Goal: Book appointment/travel/reservation

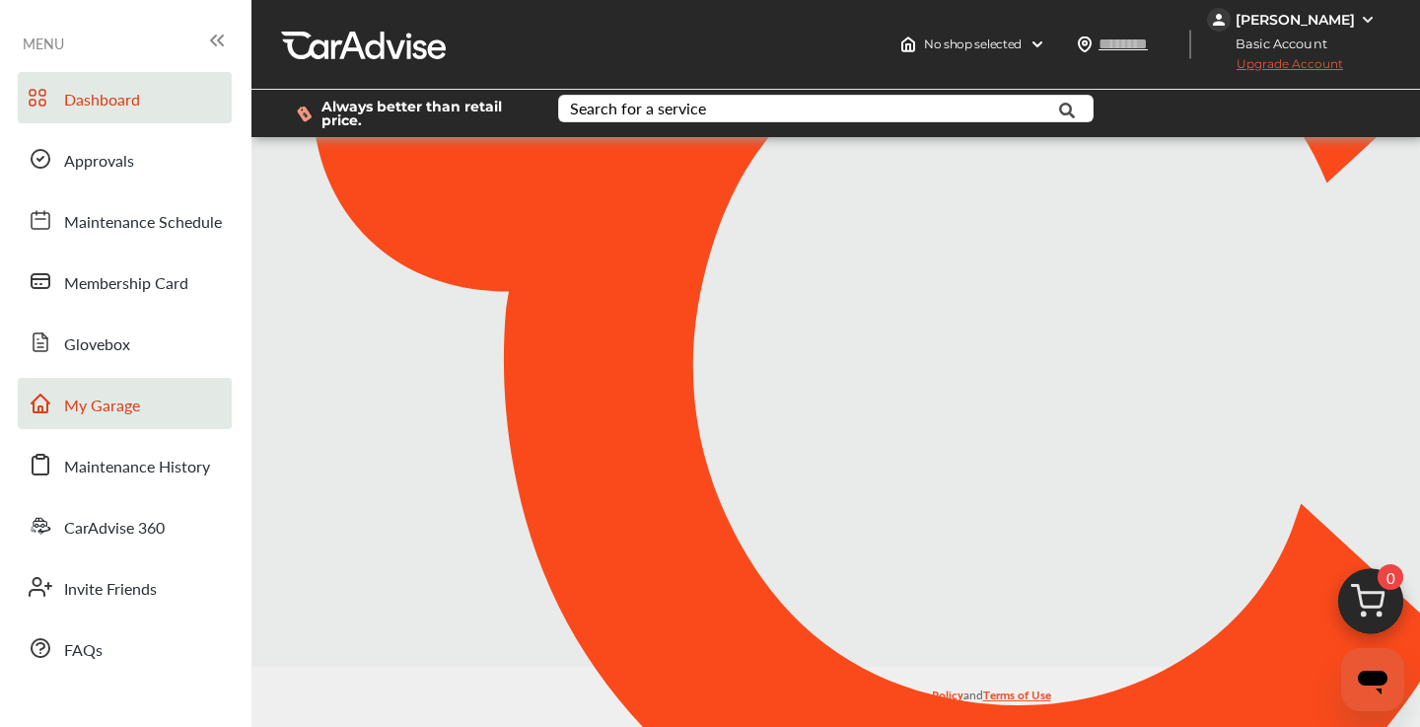
click at [120, 410] on span "My Garage" at bounding box center [102, 406] width 76 height 26
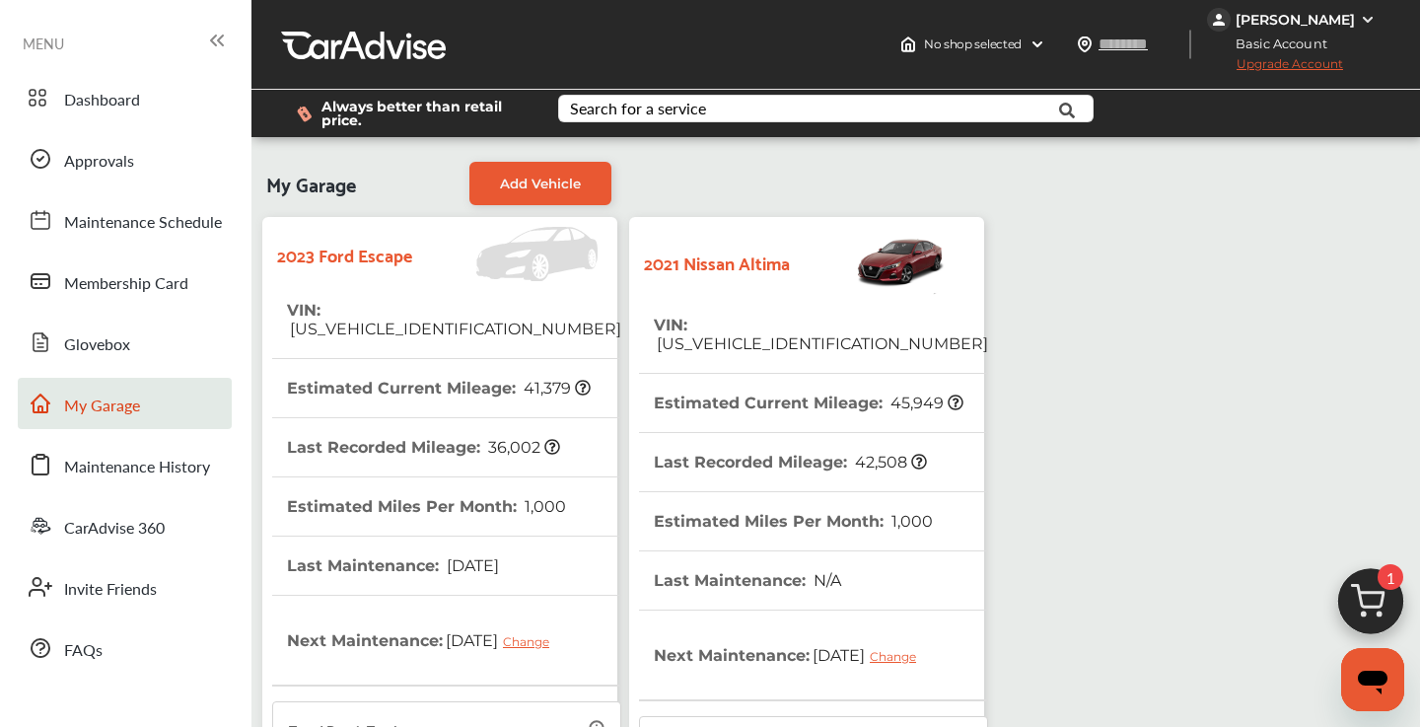
click at [542, 326] on tr "VIN : [US_VEHICLE_IDENTIFICATION_NUMBER]" at bounding box center [446, 320] width 349 height 78
click at [116, 103] on span "Dashboard" at bounding box center [102, 101] width 76 height 26
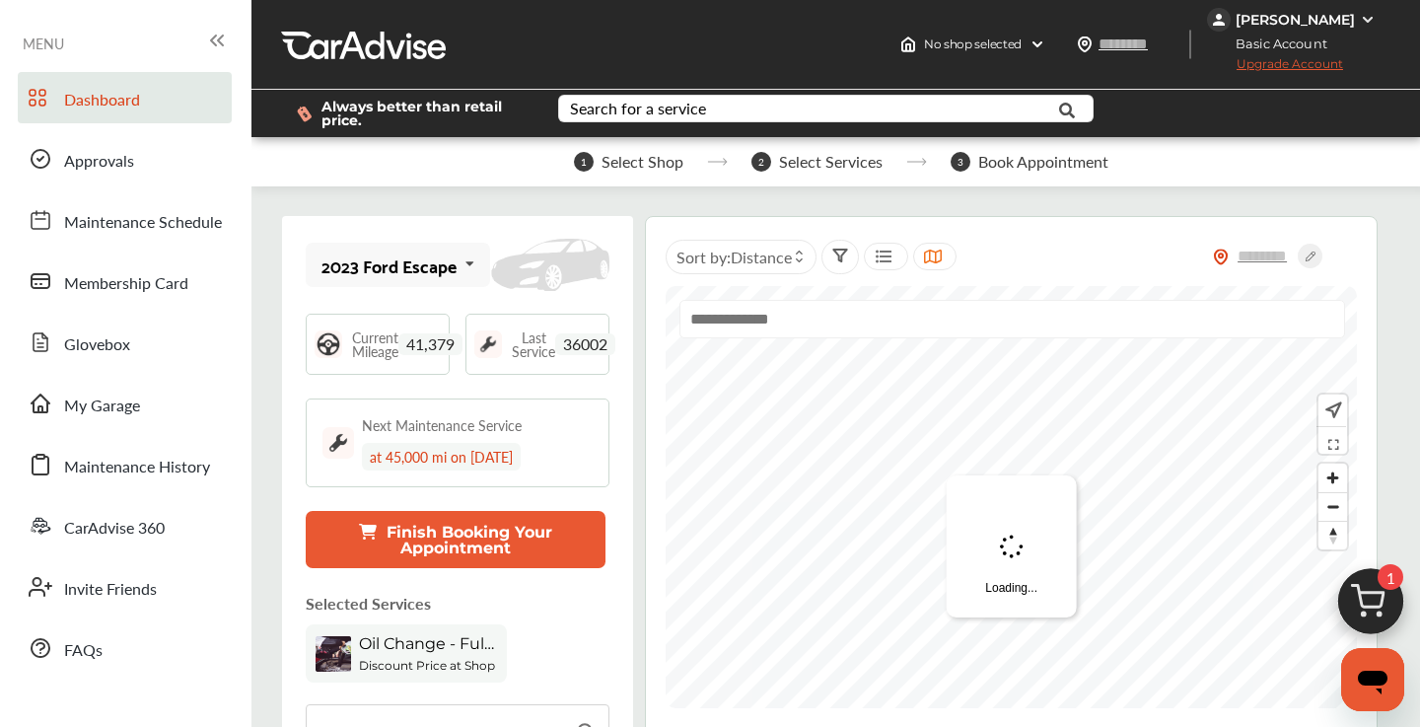
click at [434, 658] on b "Discount Price at Shop" at bounding box center [427, 665] width 136 height 15
click at [1371, 601] on img at bounding box center [1370, 606] width 95 height 95
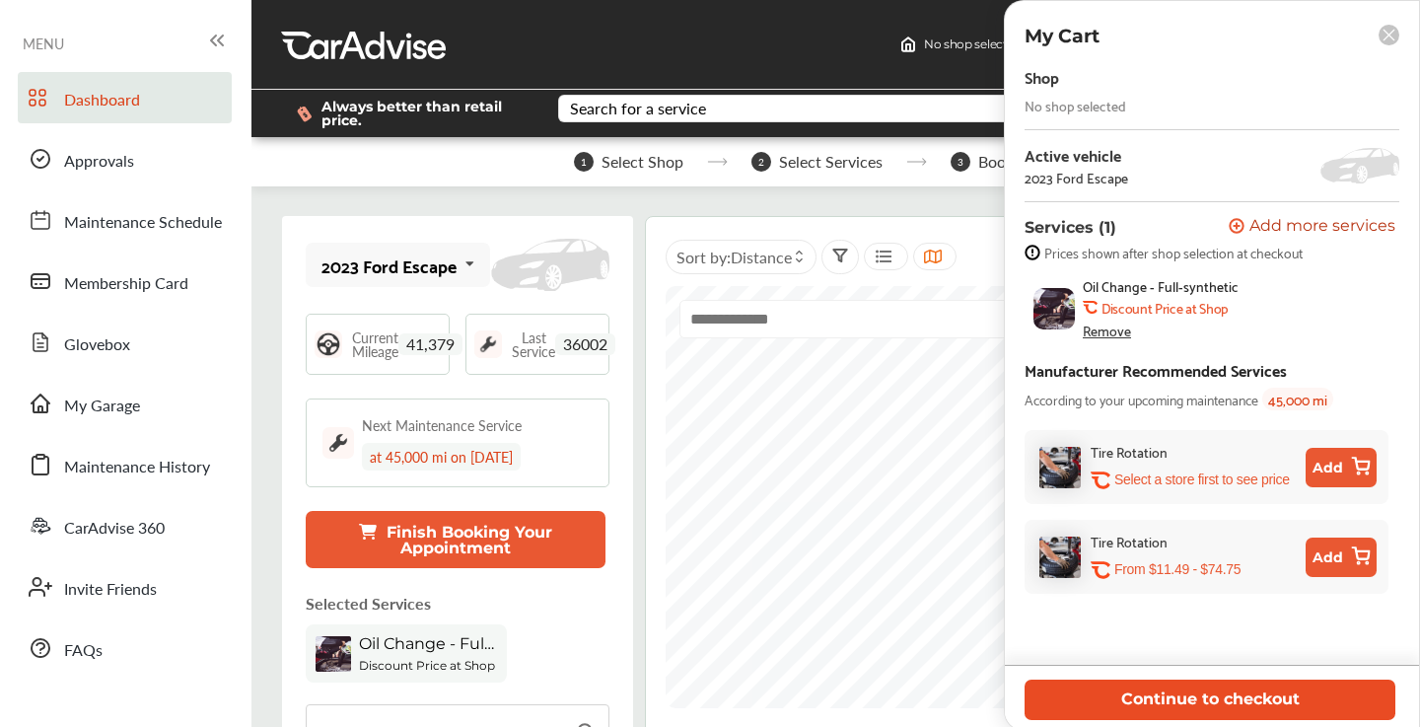
click at [1186, 697] on button "Continue to checkout" at bounding box center [1209, 699] width 371 height 40
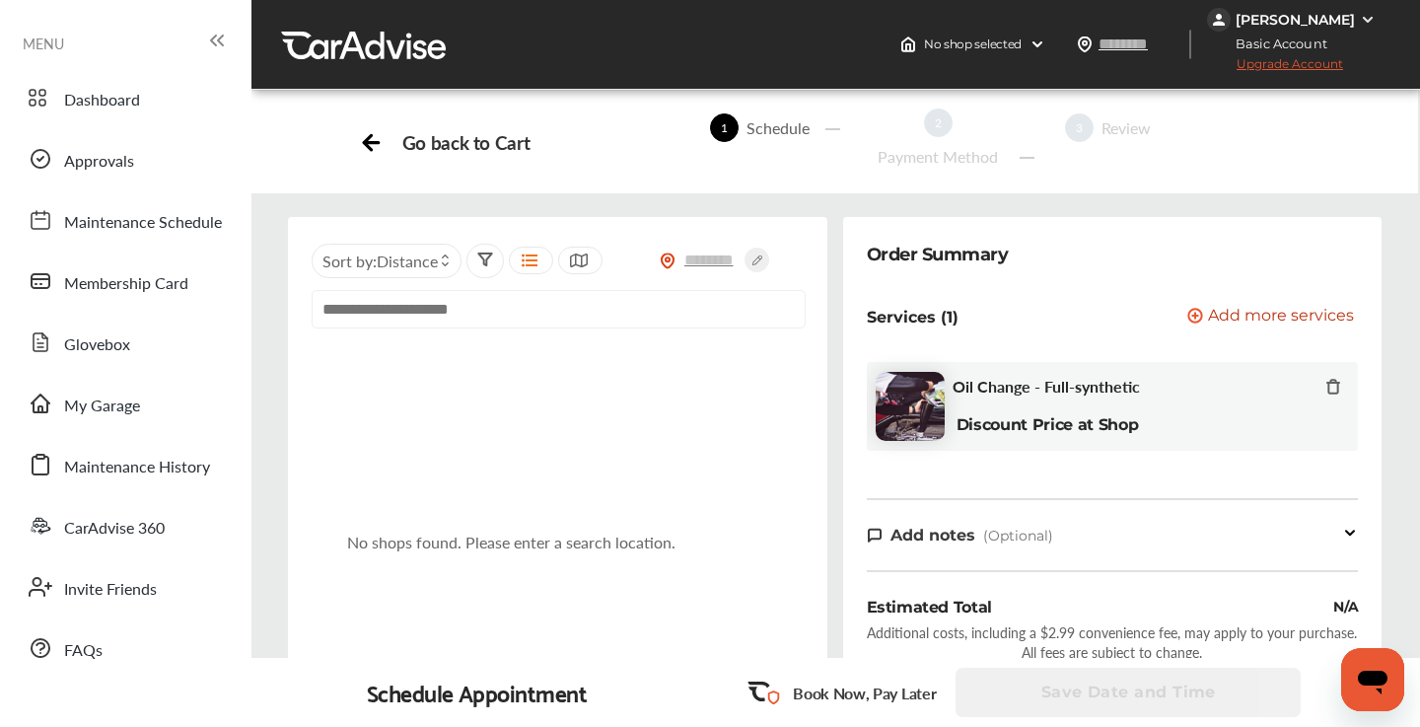
click at [428, 321] on input "text" at bounding box center [559, 309] width 494 height 38
paste input "**********"
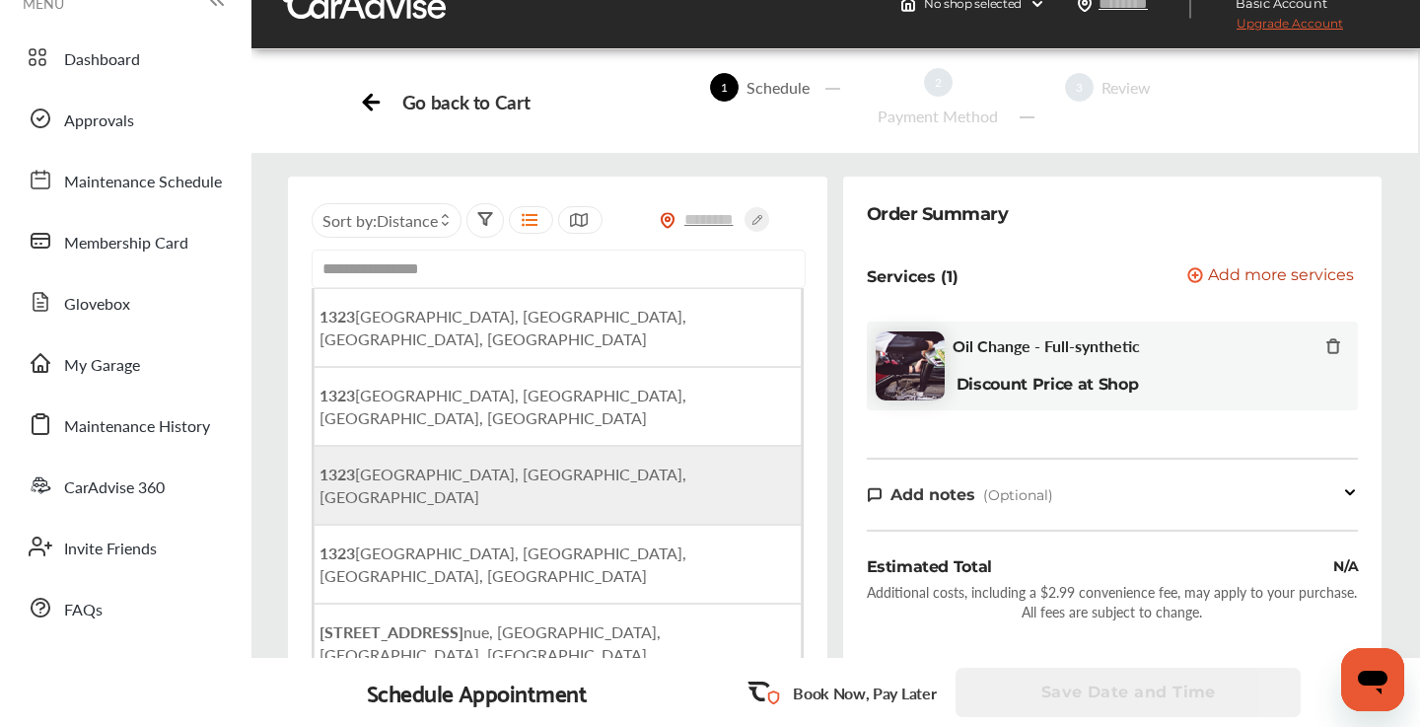
scroll to position [43, 0]
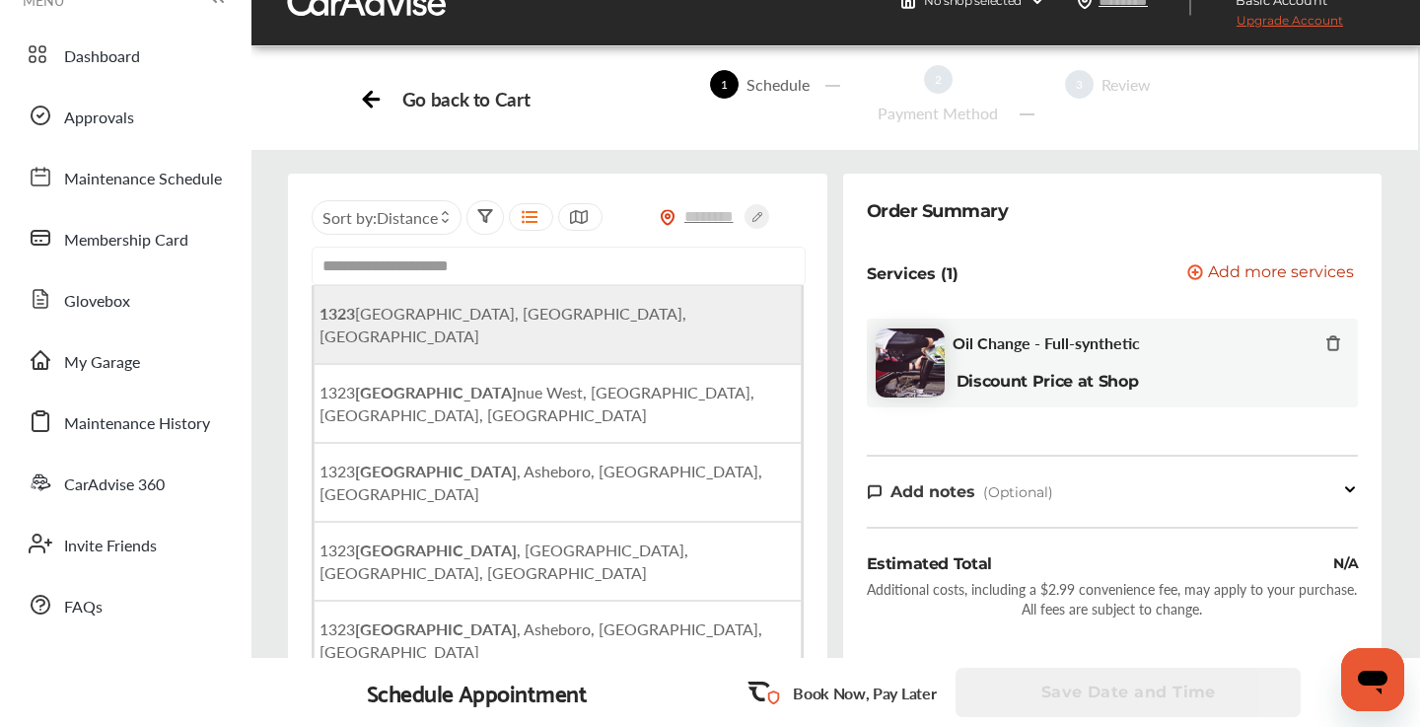
click at [548, 318] on span "[STREET_ADDRESS]" at bounding box center [502, 324] width 367 height 45
type input "**********"
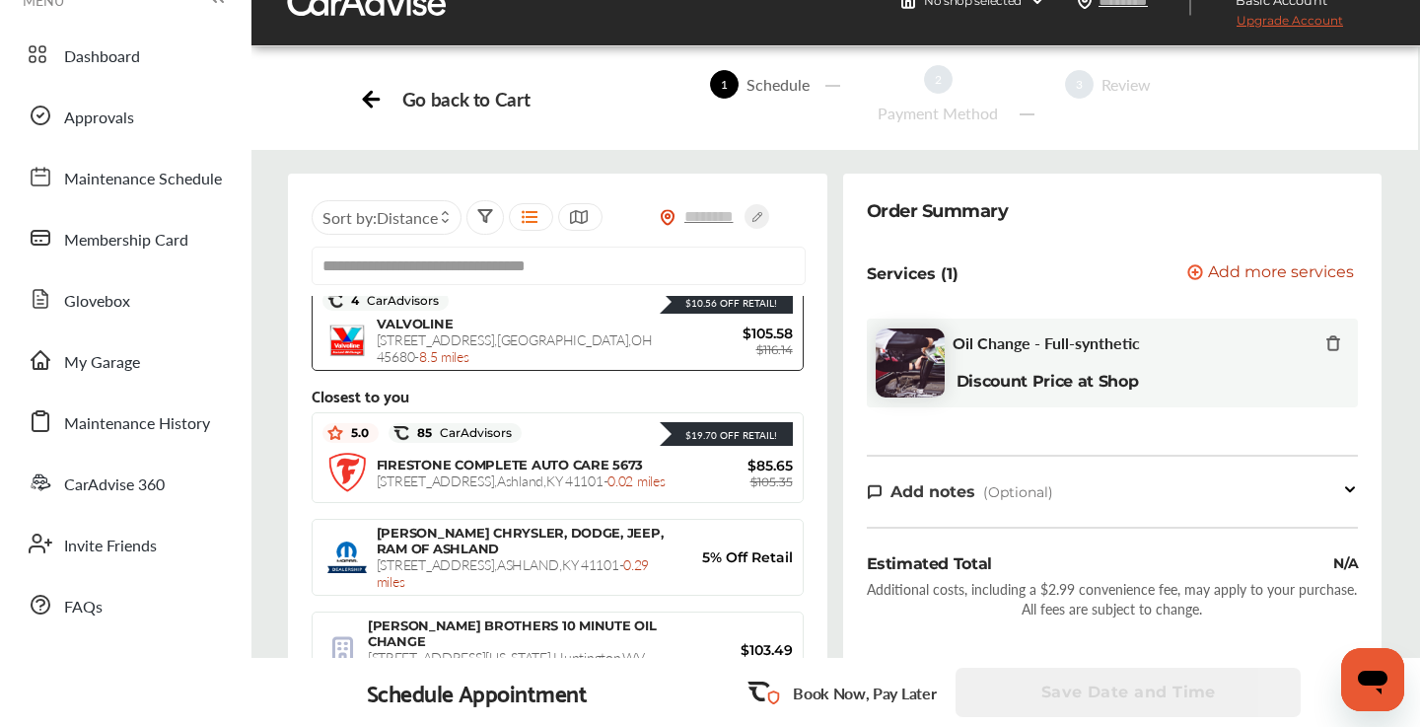
scroll to position [348, 0]
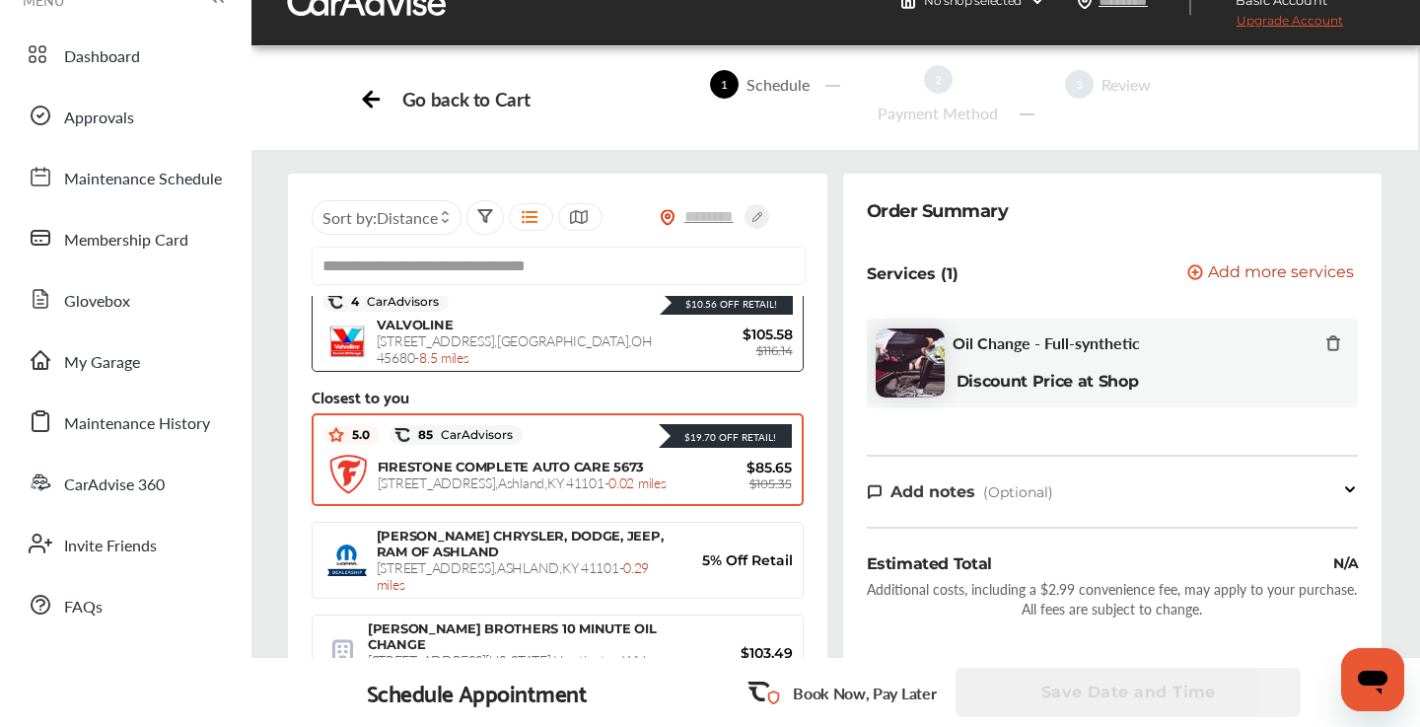
click at [582, 472] on span "[STREET_ADDRESS] - 0.02 miles" at bounding box center [522, 482] width 289 height 20
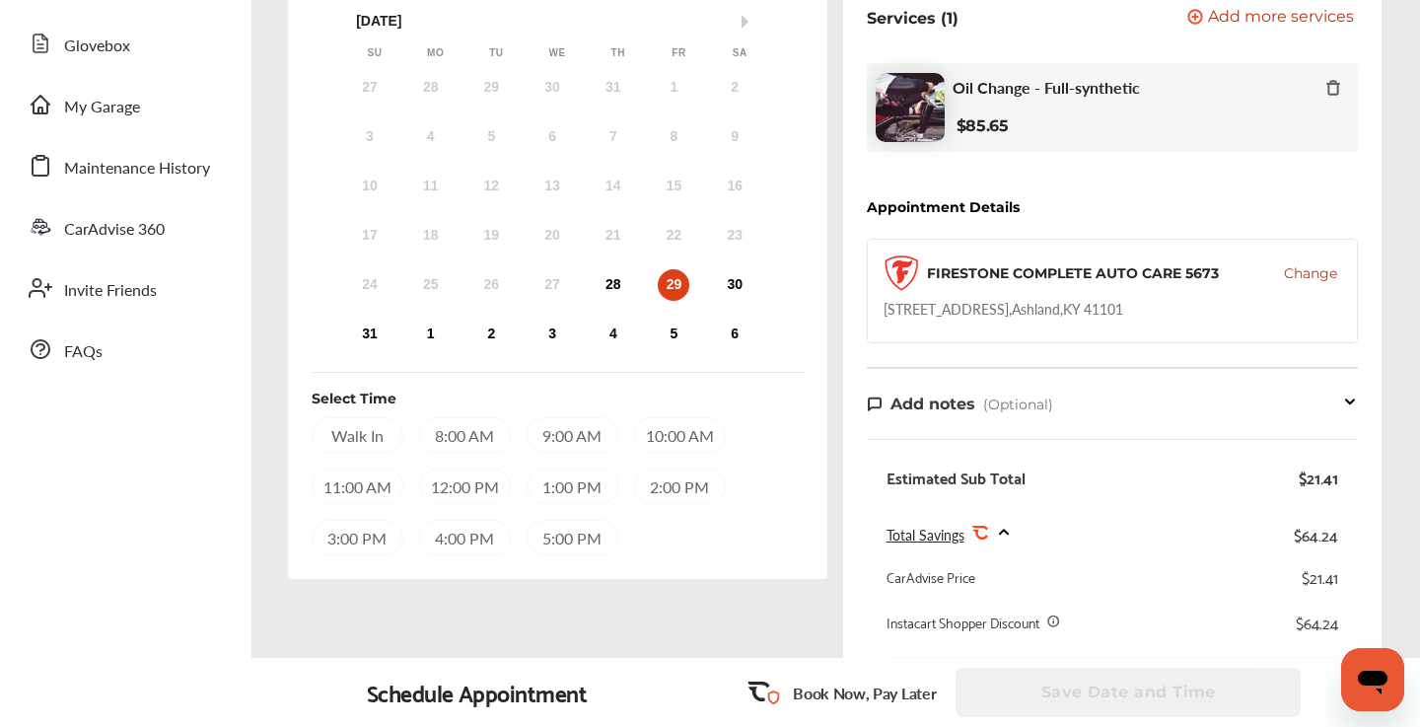
scroll to position [297, 0]
click at [370, 483] on div "11:00 AM" at bounding box center [358, 487] width 92 height 35
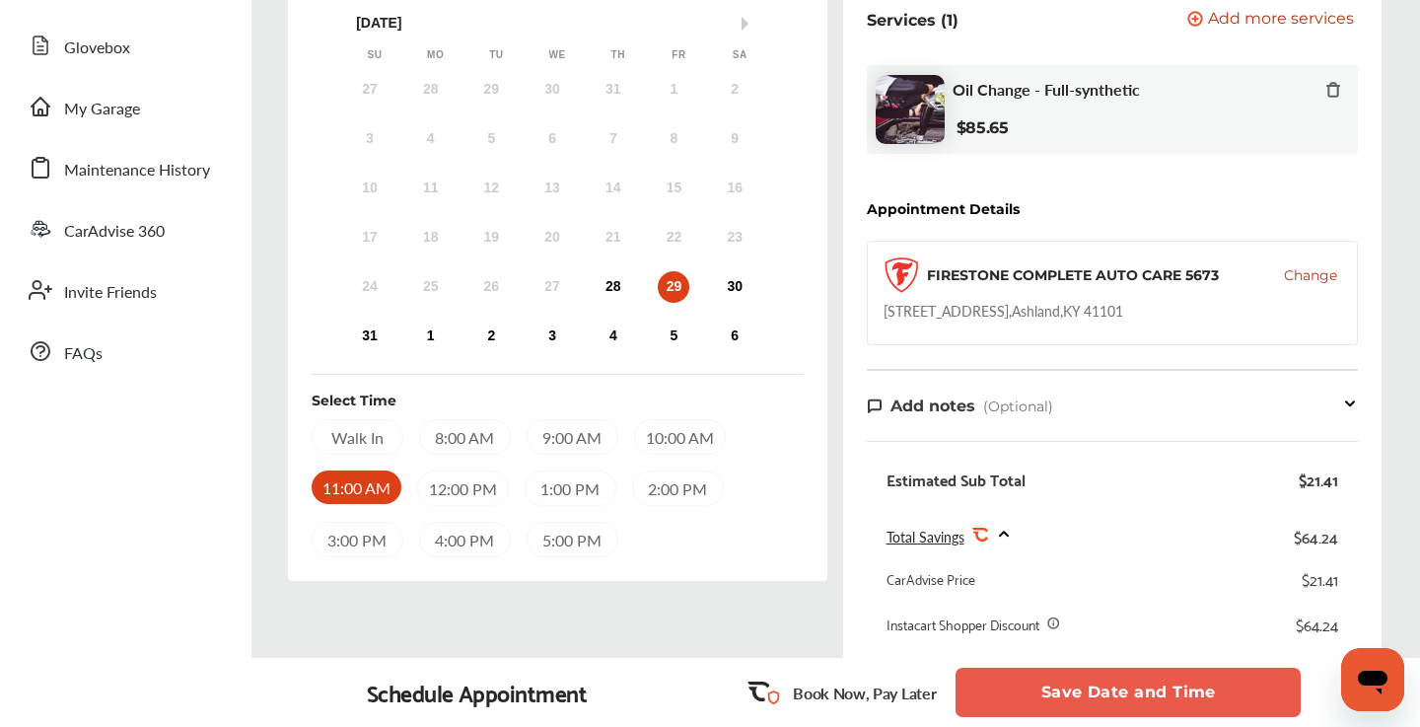
click at [1084, 688] on button "Save Date and Time" at bounding box center [1127, 691] width 345 height 49
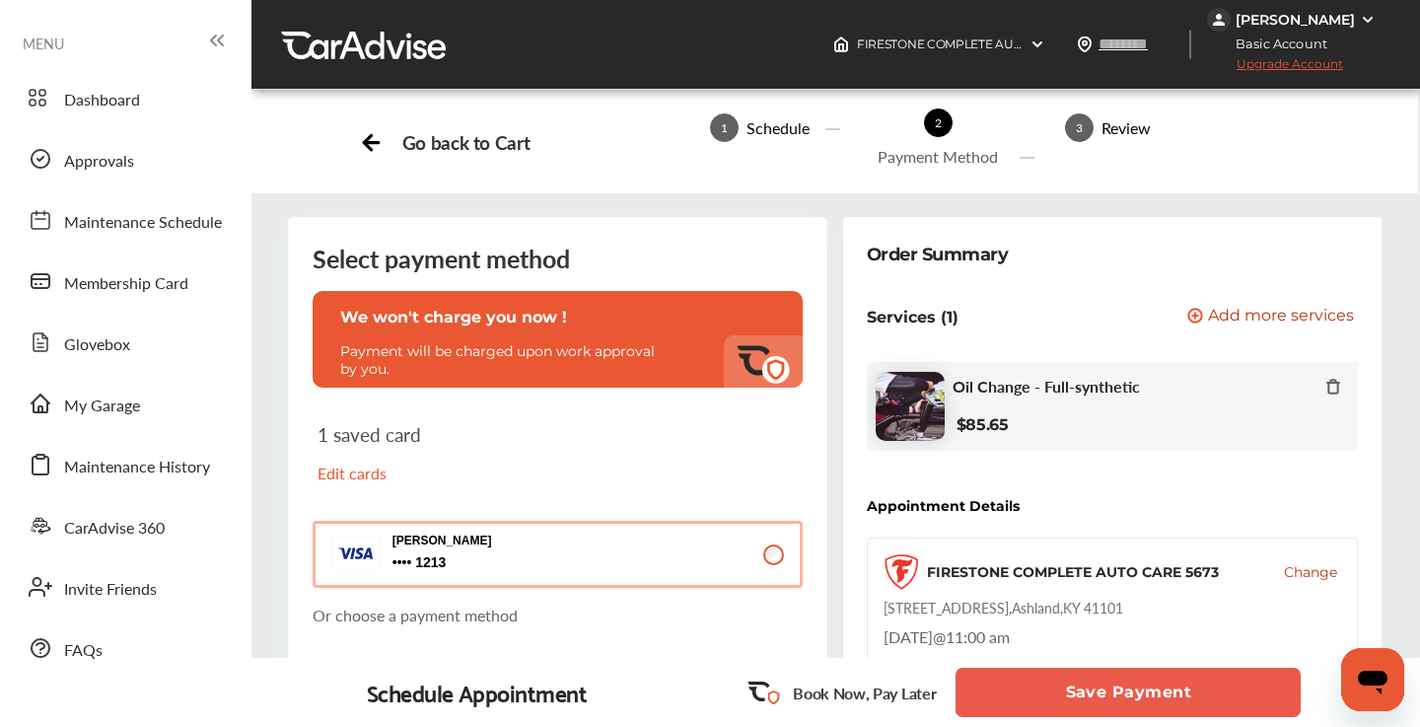
click at [1054, 682] on button "Save Payment" at bounding box center [1127, 691] width 345 height 49
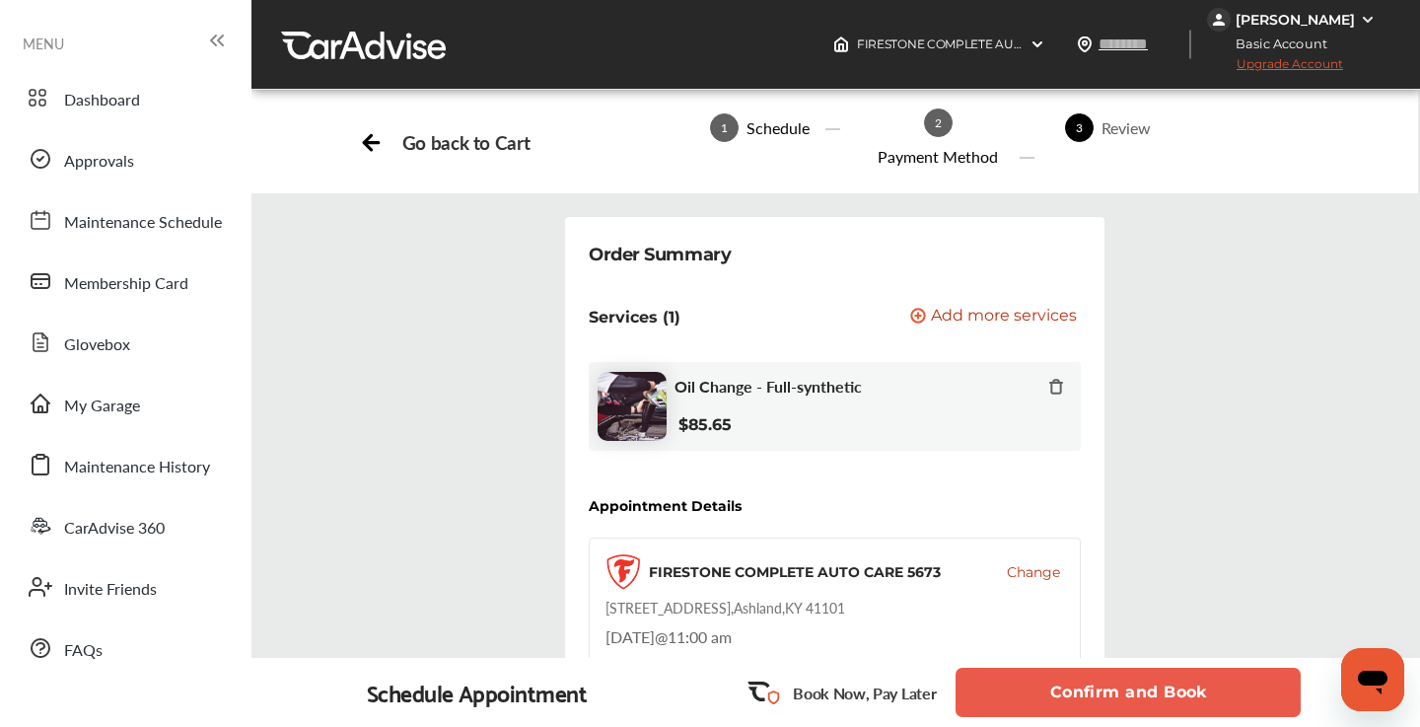
click at [1056, 689] on button "Confirm and Book" at bounding box center [1127, 691] width 345 height 49
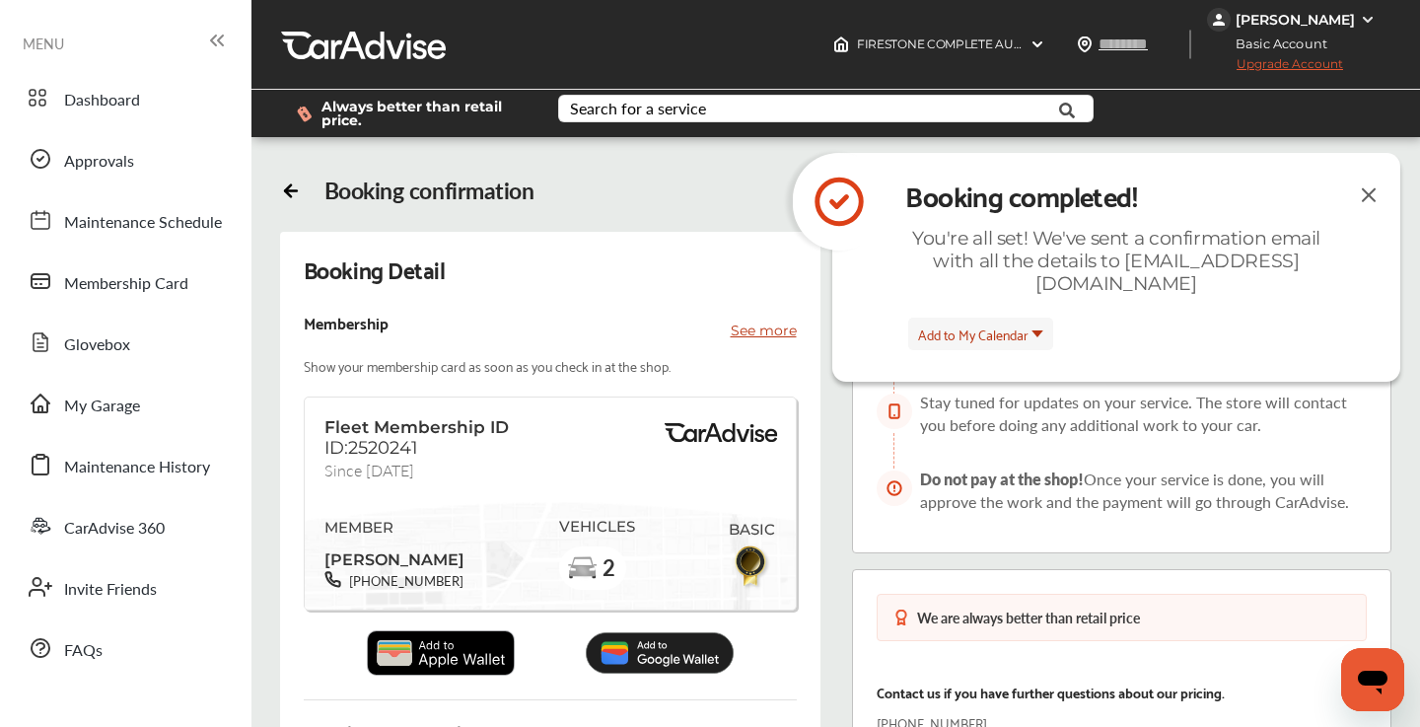
click at [1368, 195] on img at bounding box center [1368, 194] width 24 height 25
